Goal: Book appointment/travel/reservation

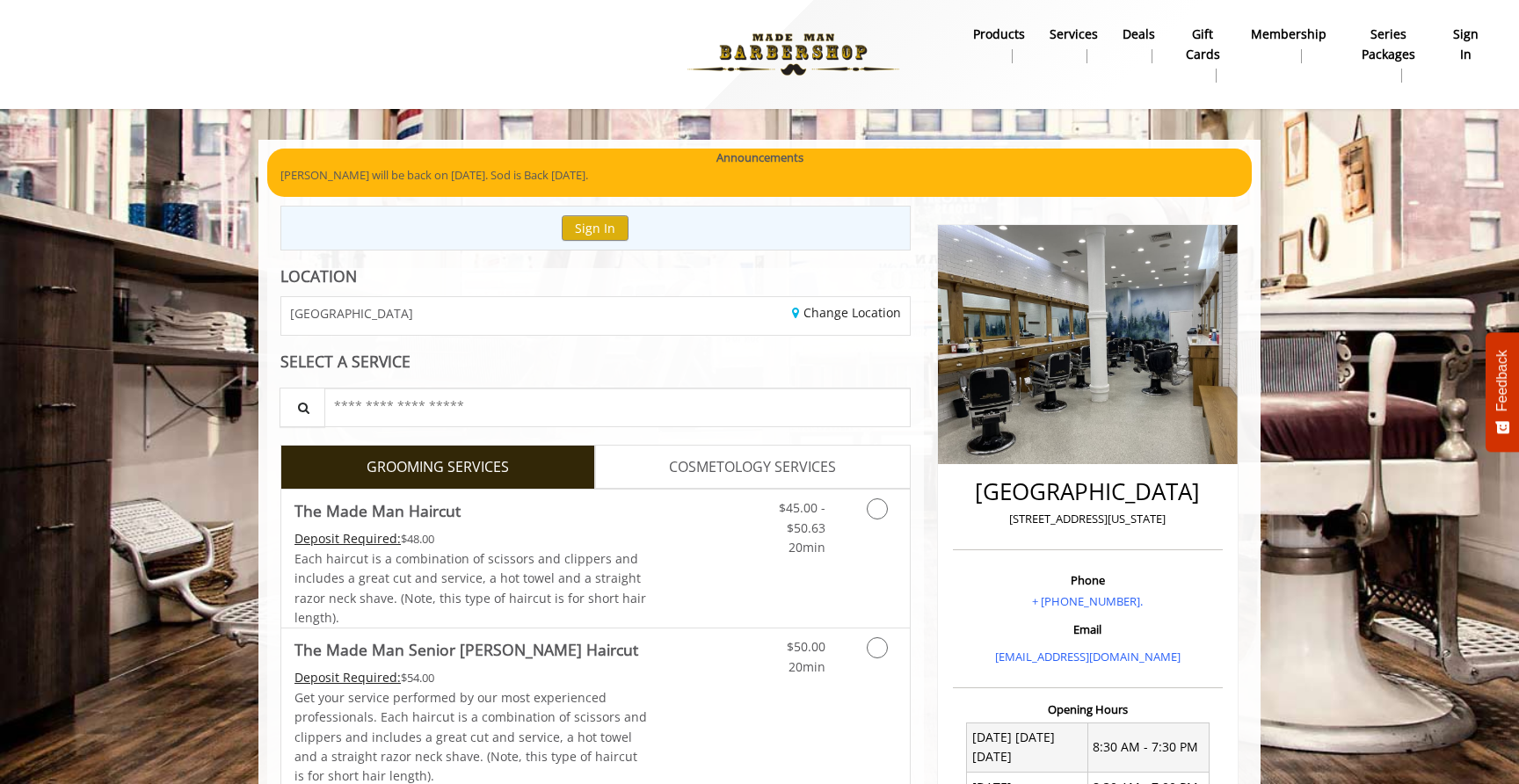
click at [618, 318] on div "Change Location" at bounding box center [759, 315] width 327 height 38
click at [838, 309] on link "Change Location" at bounding box center [846, 312] width 109 height 17
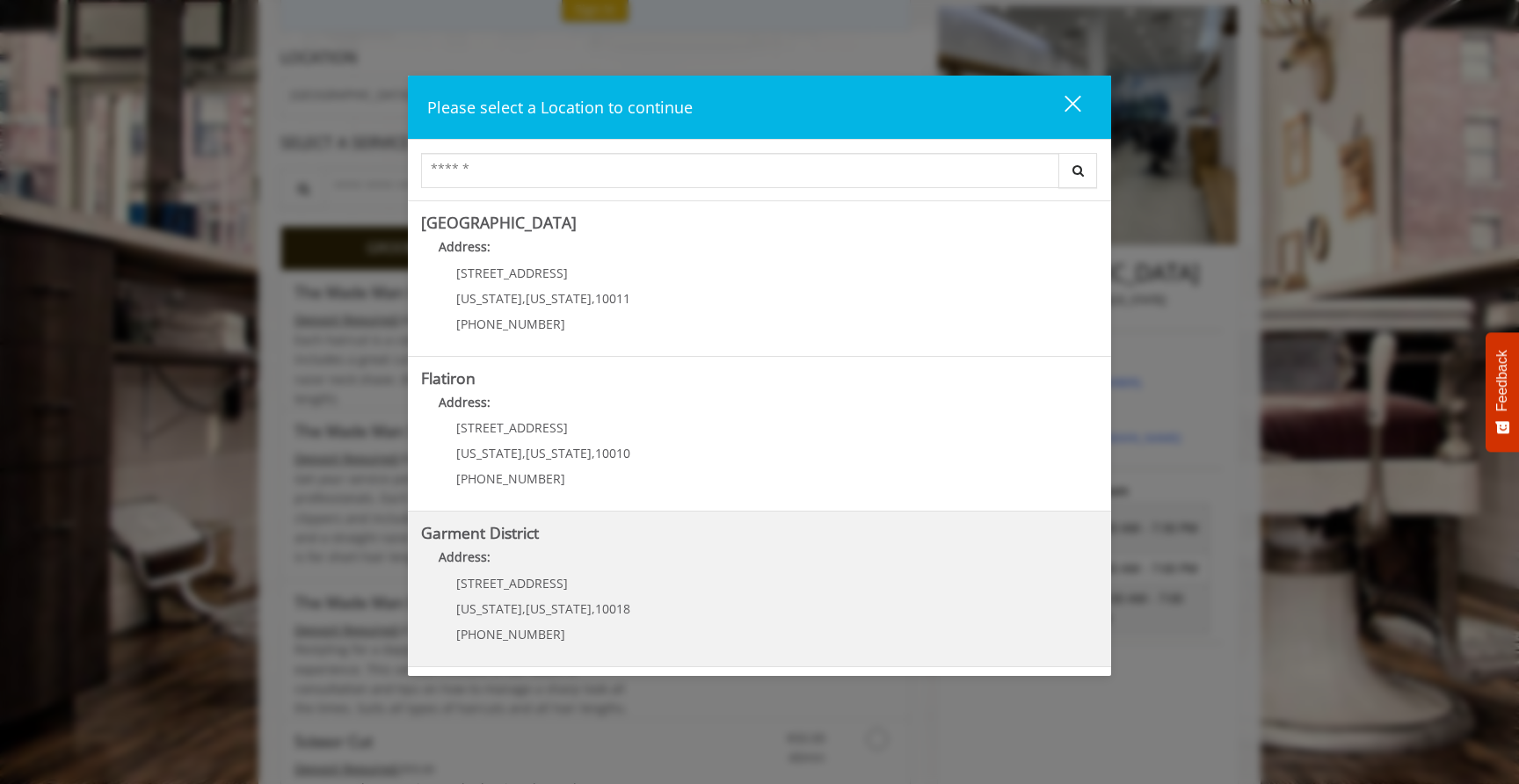
scroll to position [223, 0]
click at [738, 566] on District "Address:" at bounding box center [760, 561] width 677 height 28
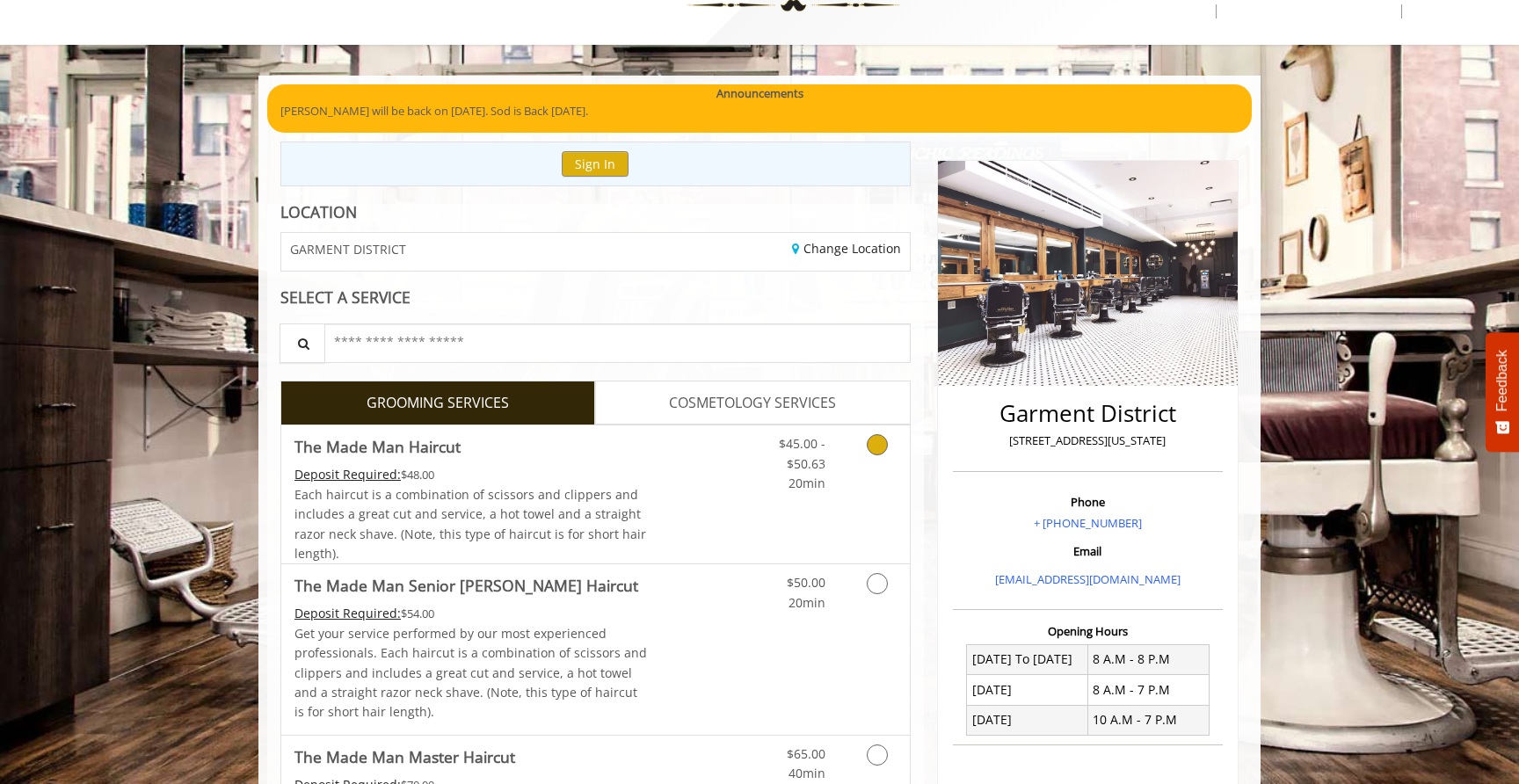
click at [656, 487] on link "Discounted Price" at bounding box center [699, 494] width 105 height 138
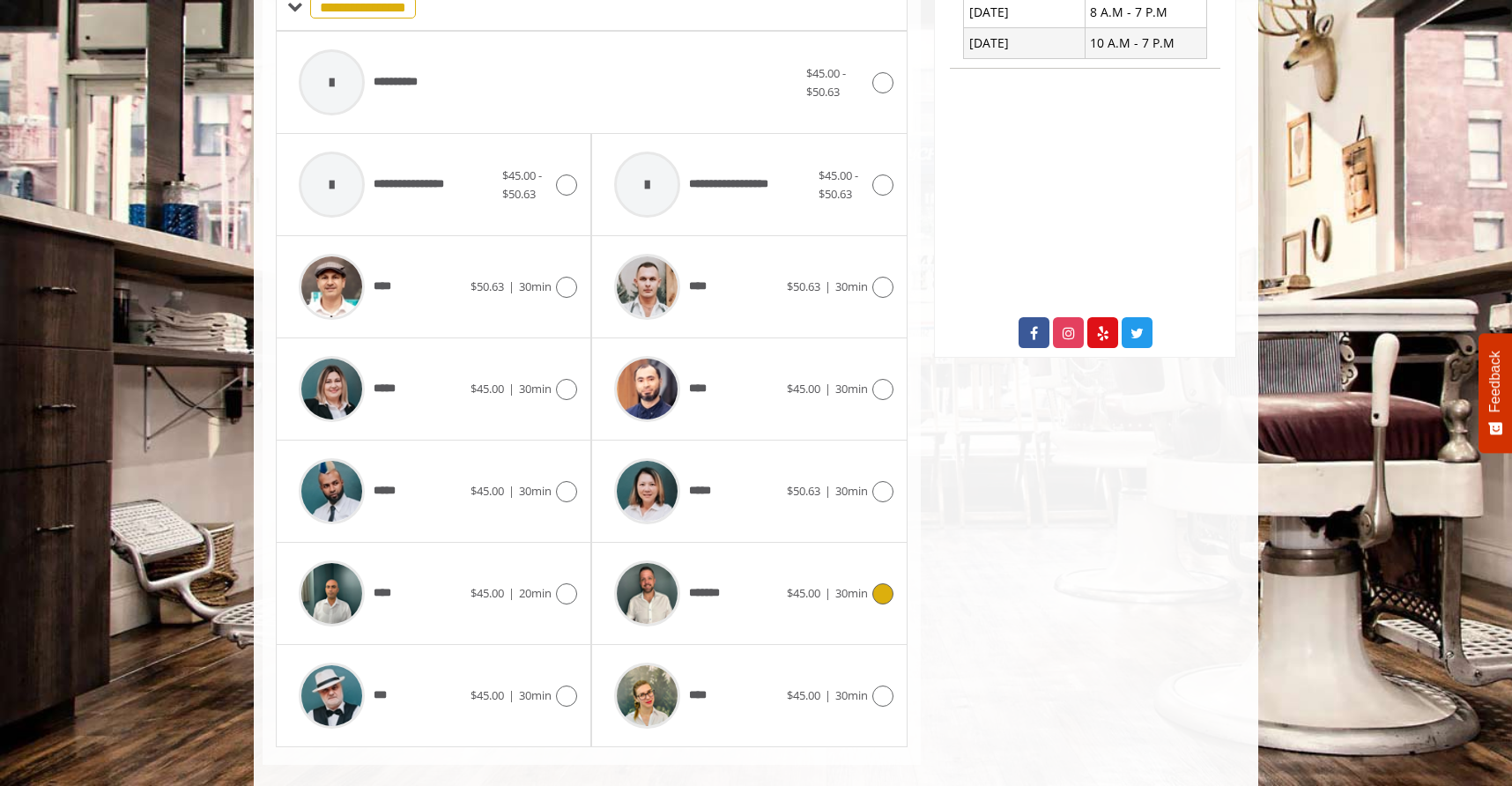
click at [742, 565] on div "*******" at bounding box center [695, 593] width 181 height 83
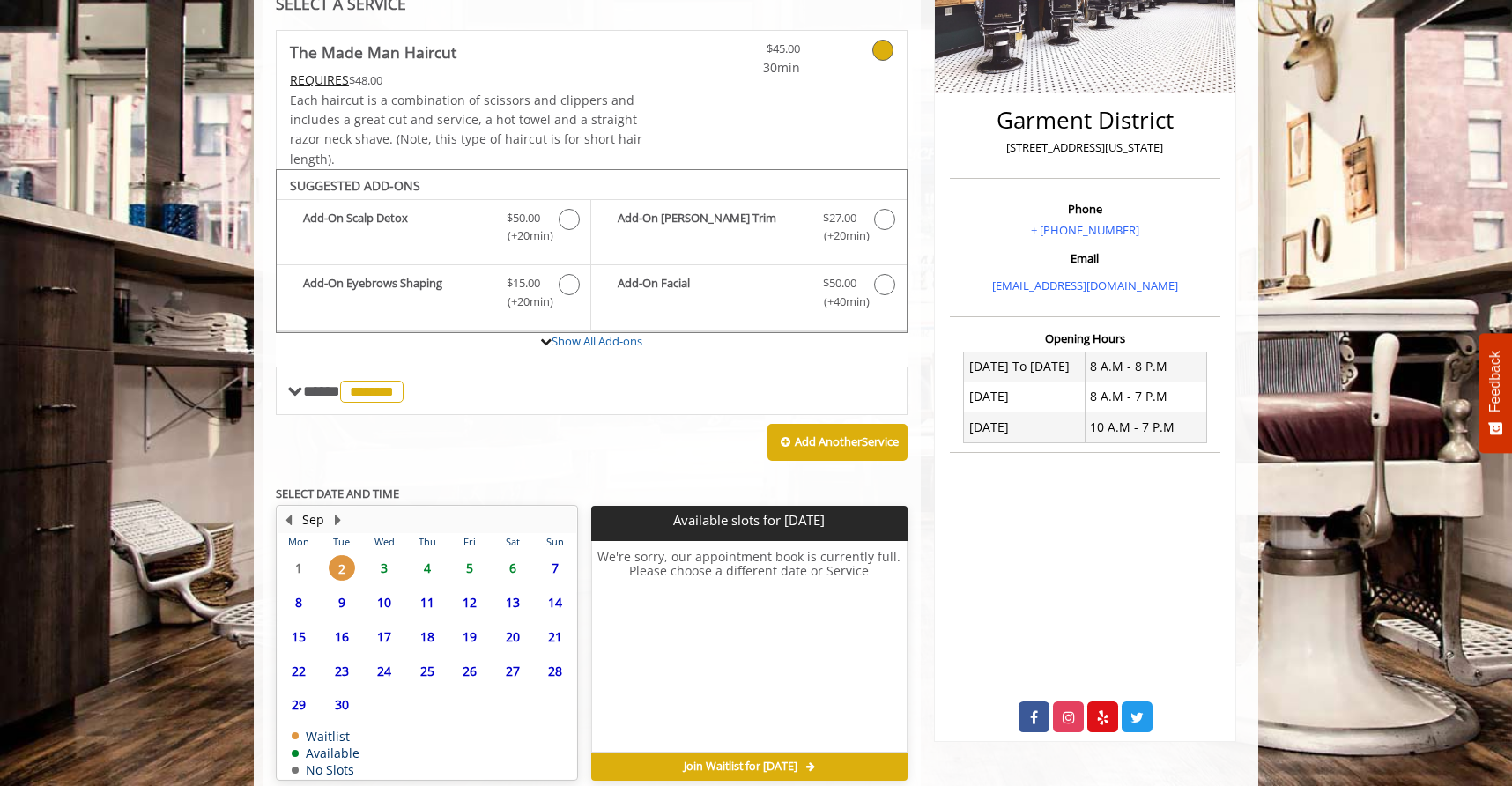
scroll to position [439, 0]
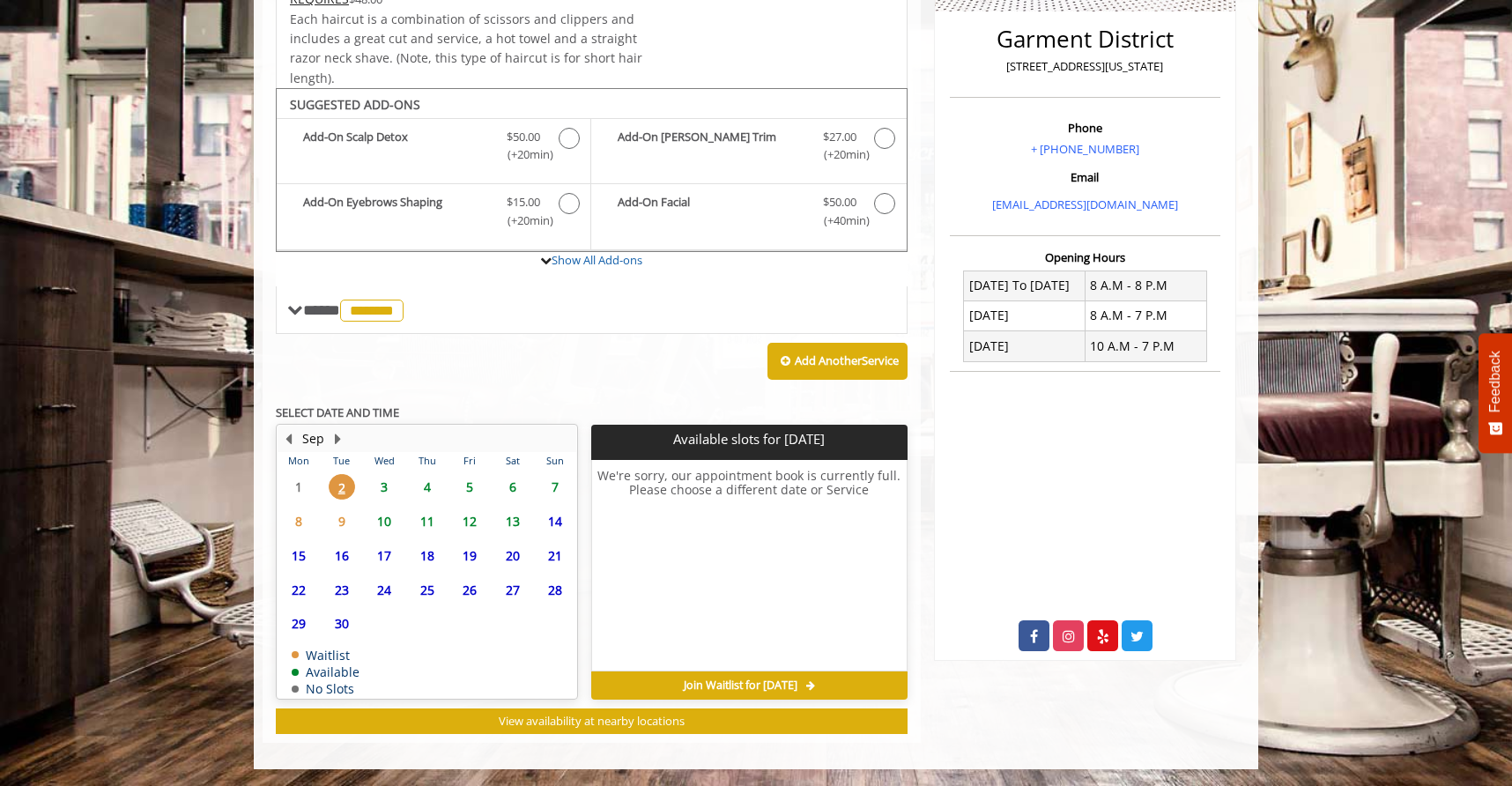
click at [387, 491] on span "3" at bounding box center [384, 487] width 27 height 26
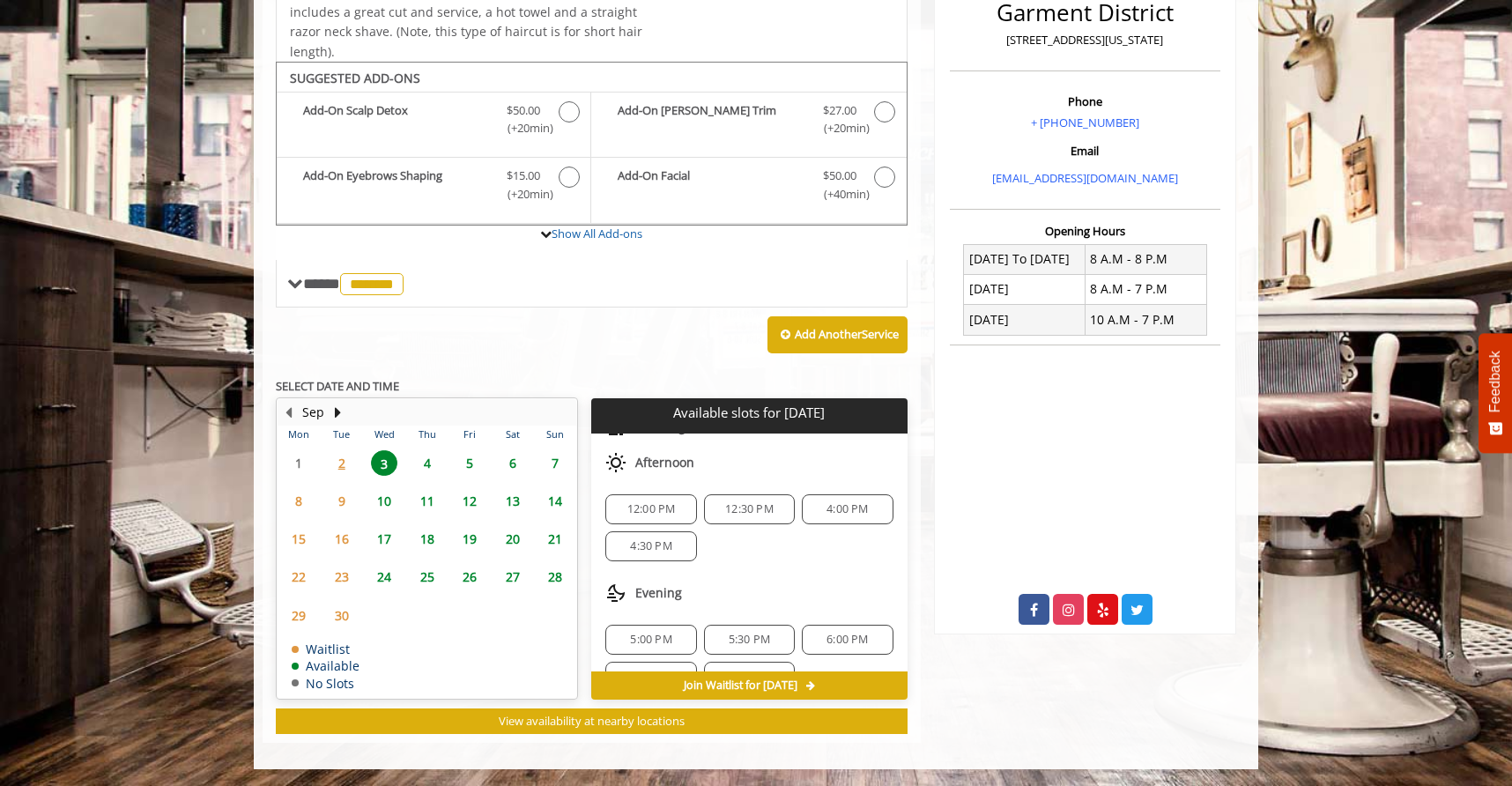
scroll to position [77, 0]
click at [431, 464] on span "4" at bounding box center [427, 463] width 27 height 26
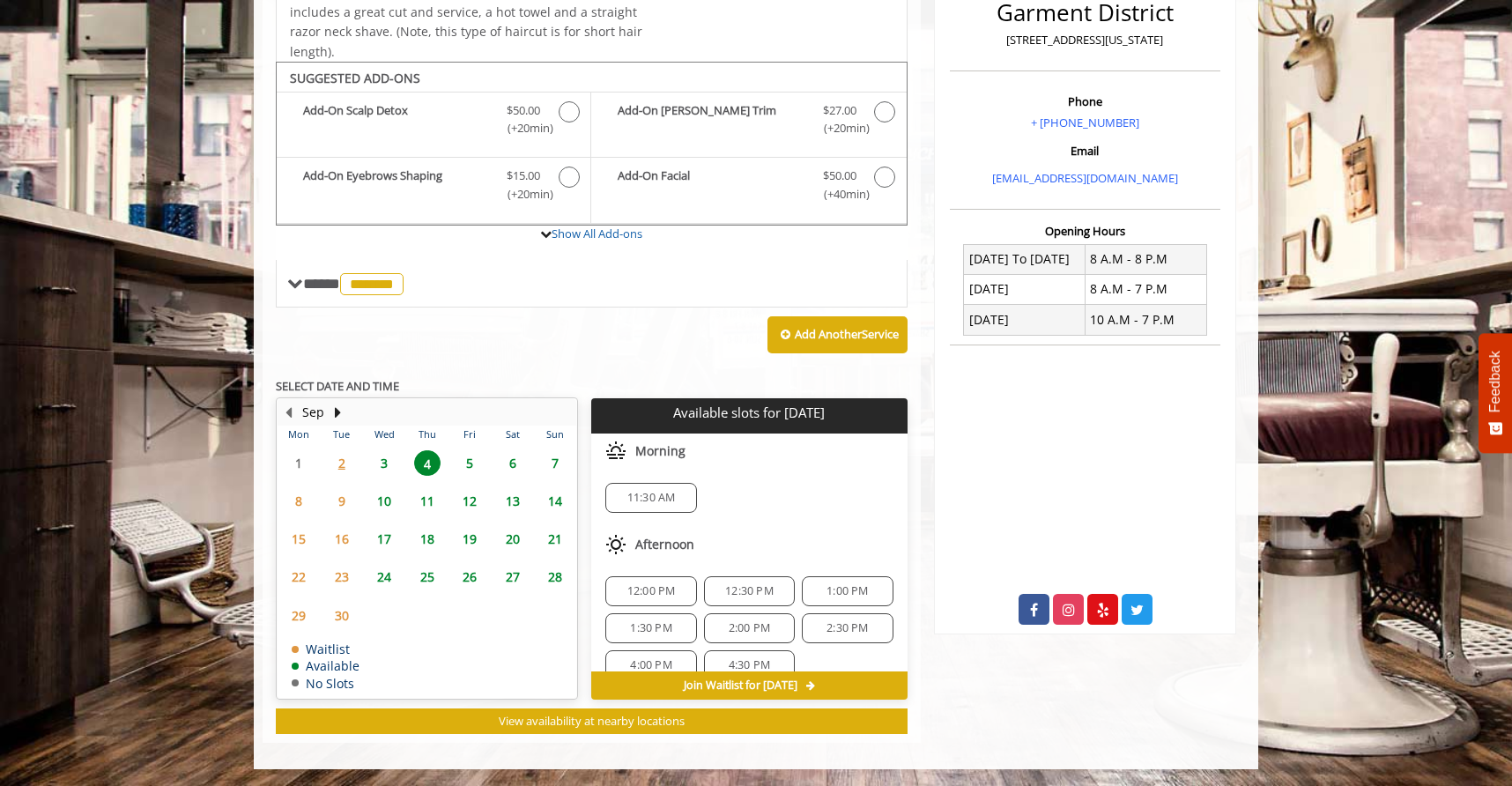
scroll to position [153, 0]
click at [390, 460] on span "3" at bounding box center [384, 463] width 27 height 26
